Goal: Task Accomplishment & Management: Manage account settings

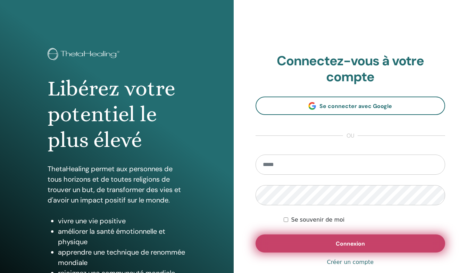
type input "**********"
click at [299, 239] on button "Connexion" at bounding box center [351, 243] width 190 height 18
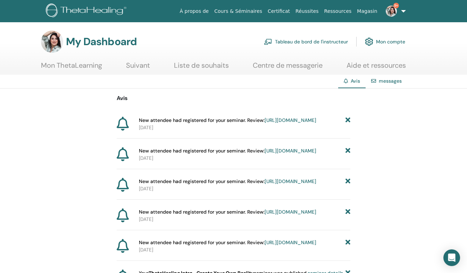
click at [370, 11] on link "Magasin" at bounding box center [367, 11] width 26 height 13
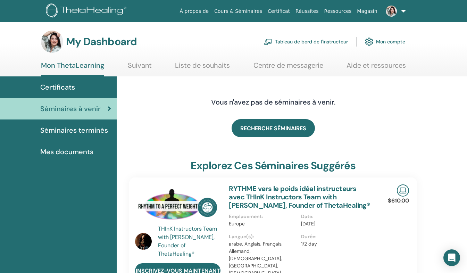
click at [392, 12] on img at bounding box center [391, 11] width 11 height 11
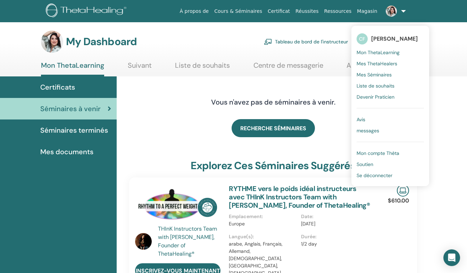
click at [397, 64] on link "Mes ThetaHealers" at bounding box center [390, 63] width 67 height 11
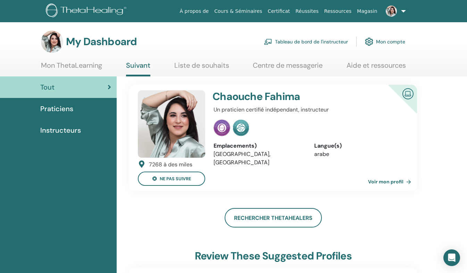
click at [400, 11] on link at bounding box center [394, 11] width 28 height 22
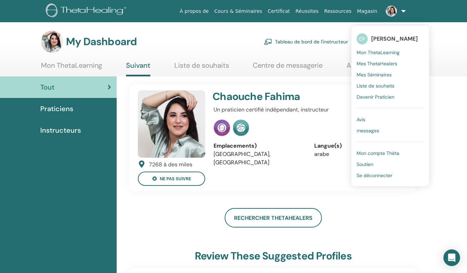
click at [378, 74] on span "Mes Séminaires" at bounding box center [374, 75] width 35 height 6
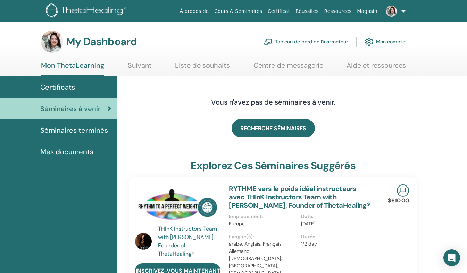
click at [335, 43] on link "Tableau de bord de l'instructeur" at bounding box center [306, 41] width 84 height 15
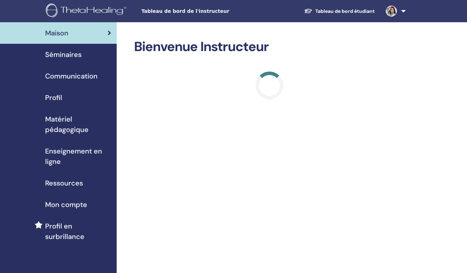
click at [59, 51] on span "Séminaires" at bounding box center [63, 54] width 36 height 10
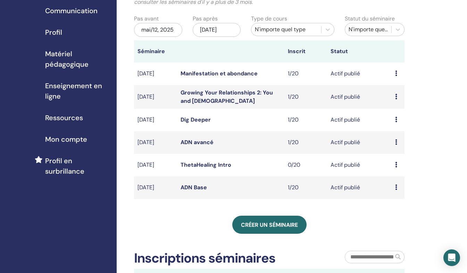
scroll to position [66, 0]
click at [397, 169] on div "Aperçu Éditer Participants Annuler" at bounding box center [398, 164] width 6 height 8
click at [335, 232] on div "Créer un séminaire" at bounding box center [269, 224] width 271 height 18
